Goal: Complete application form

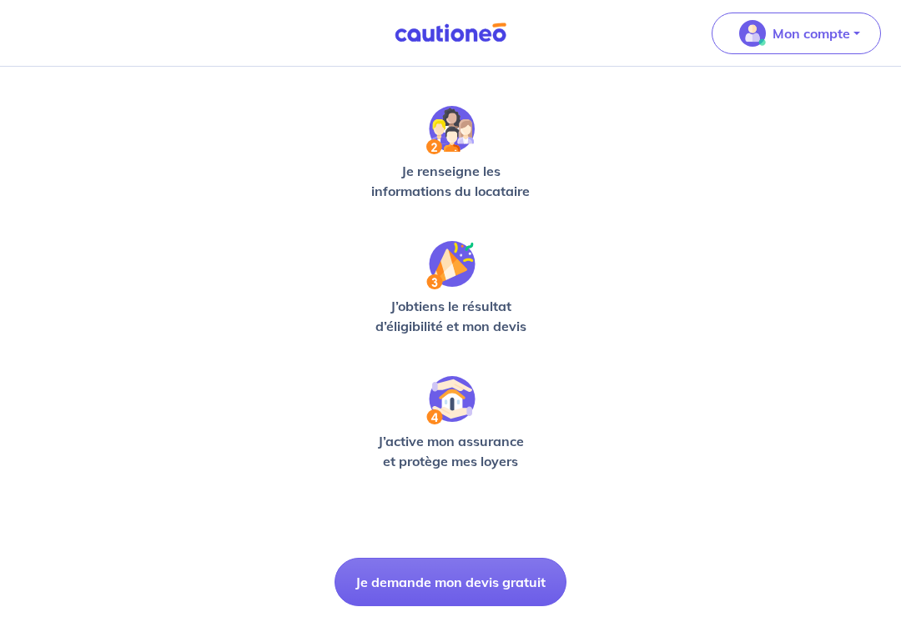
scroll to position [400, 0]
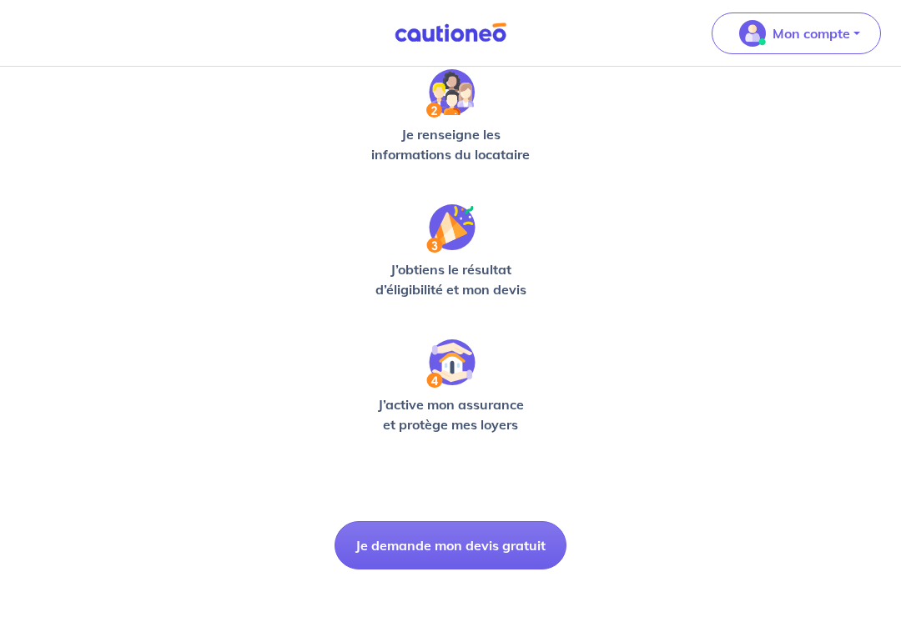
click at [371, 535] on button "Je demande mon devis gratuit" at bounding box center [450, 545] width 232 height 48
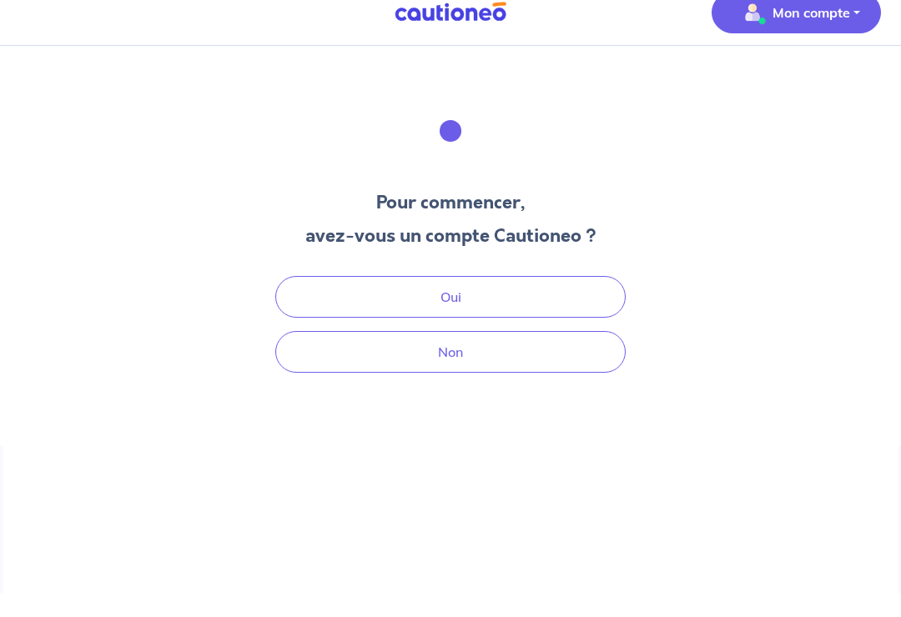
scroll to position [23, 0]
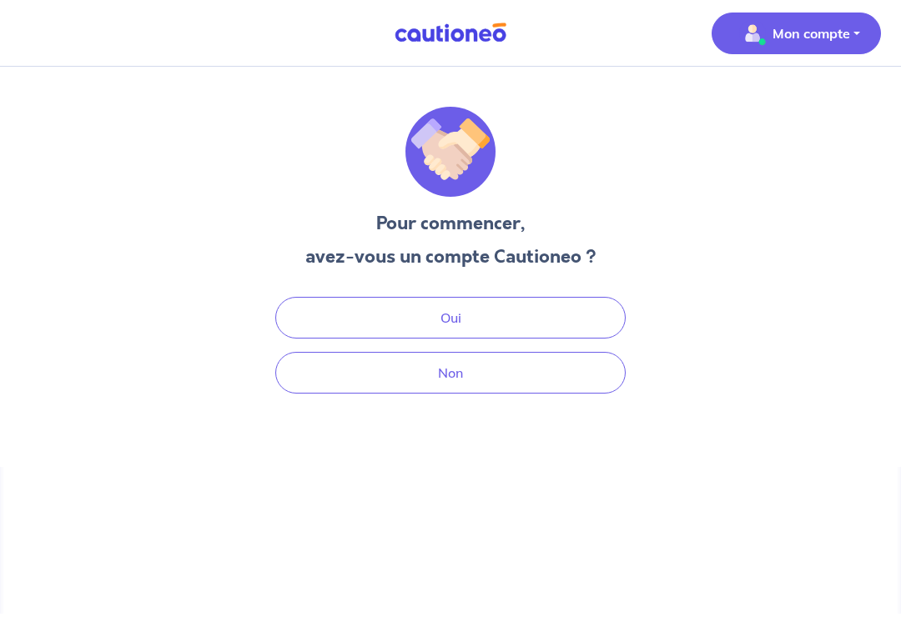
click at [316, 269] on div "Pour commencer, avez-vous un compte Cautioneo ? Oui Non" at bounding box center [450, 250] width 400 height 287
click at [319, 297] on button "Oui" at bounding box center [450, 318] width 350 height 42
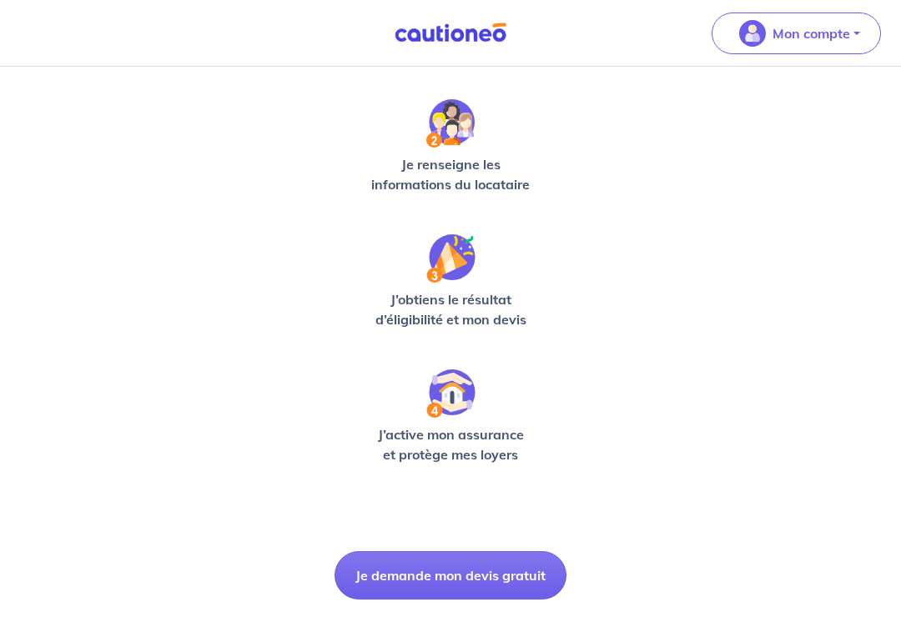
scroll to position [400, 0]
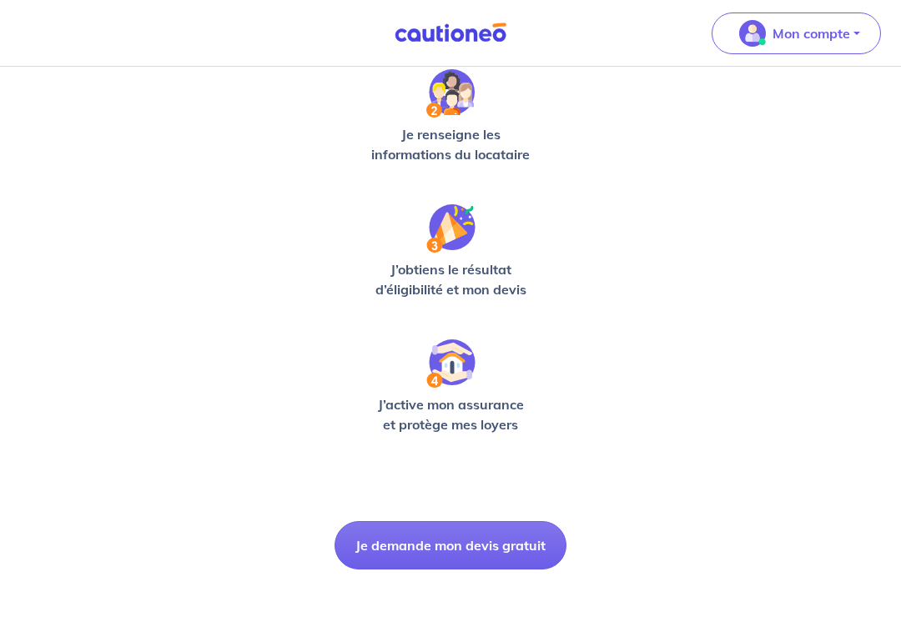
click at [504, 552] on button "Je demande mon devis gratuit" at bounding box center [450, 545] width 232 height 48
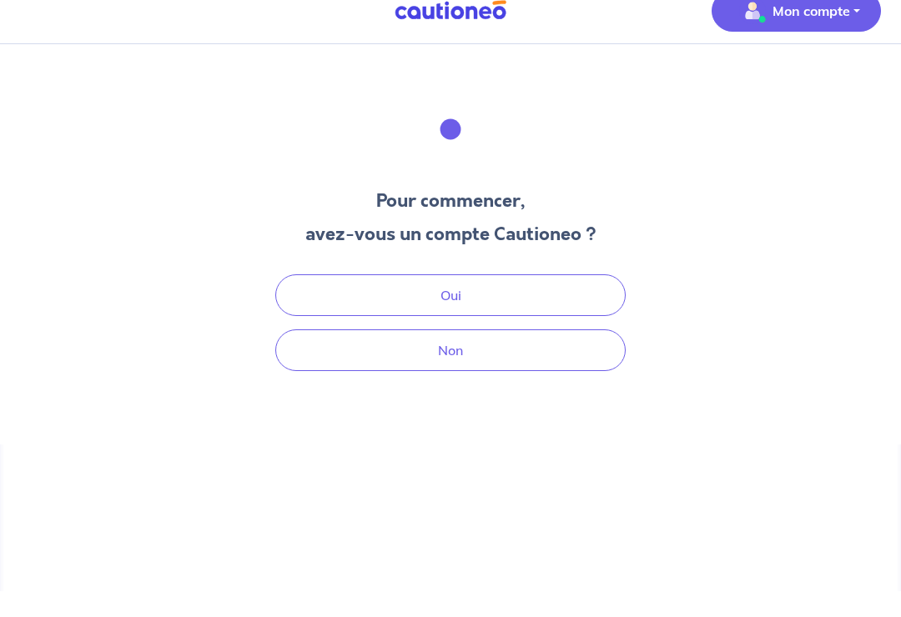
scroll to position [23, 0]
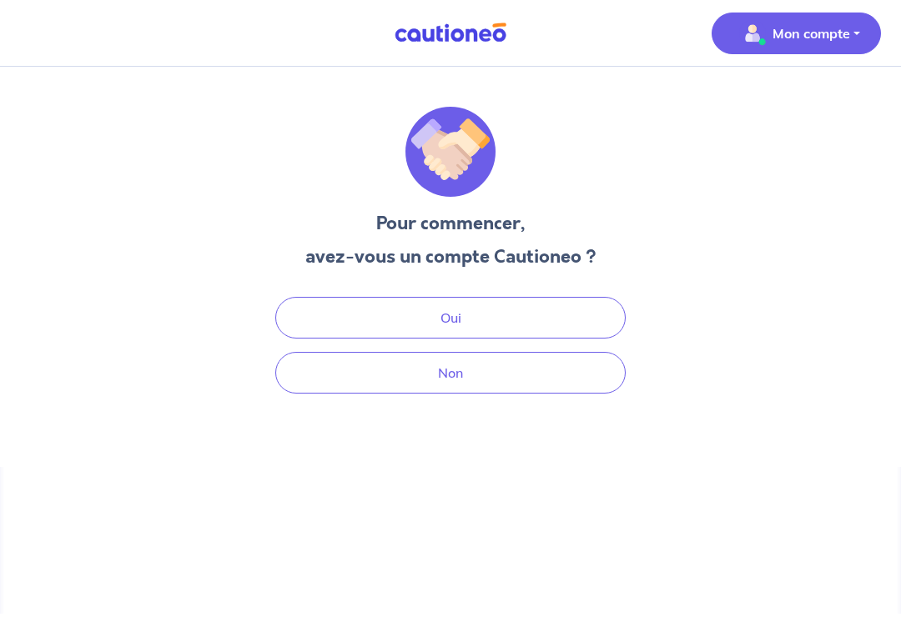
click at [559, 299] on button "Oui" at bounding box center [450, 318] width 350 height 42
